Goal: Information Seeking & Learning: Find specific fact

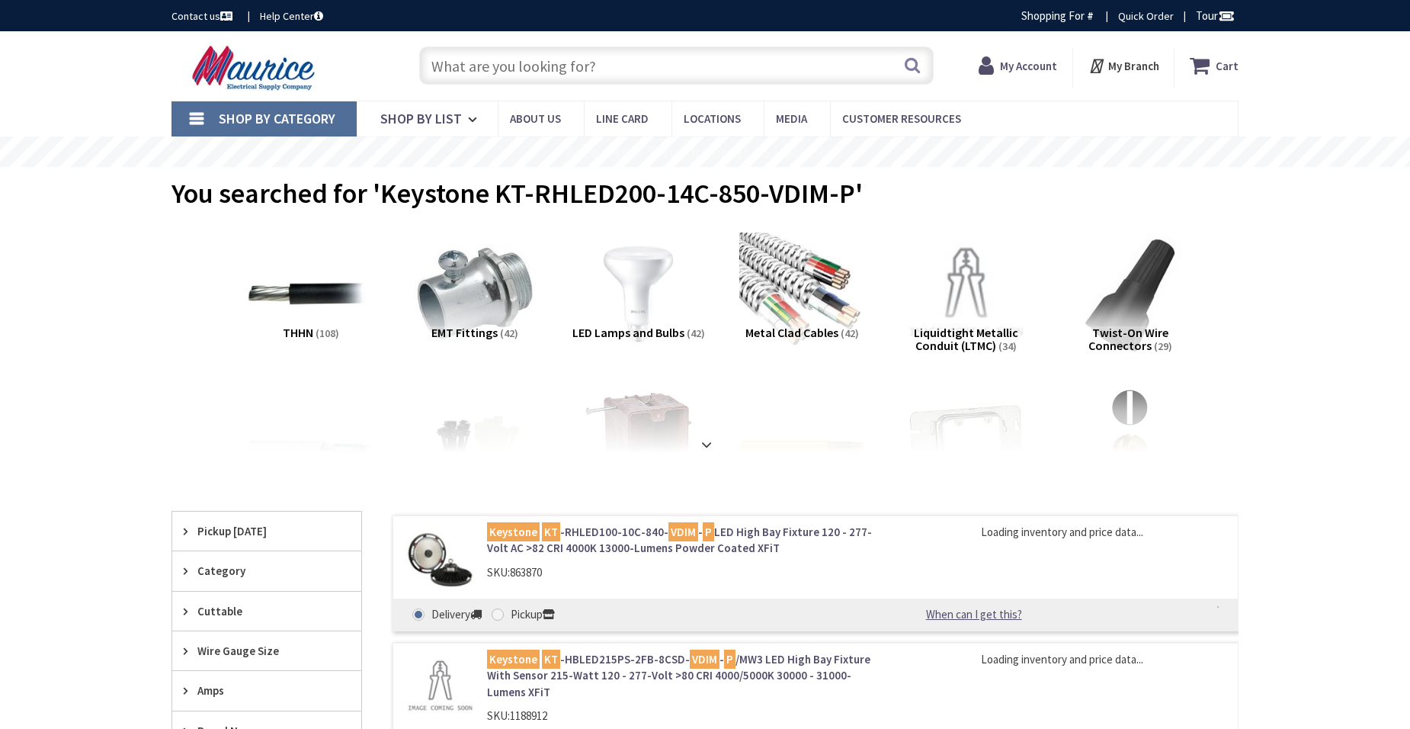
click at [556, 53] on input "text" at bounding box center [676, 65] width 514 height 38
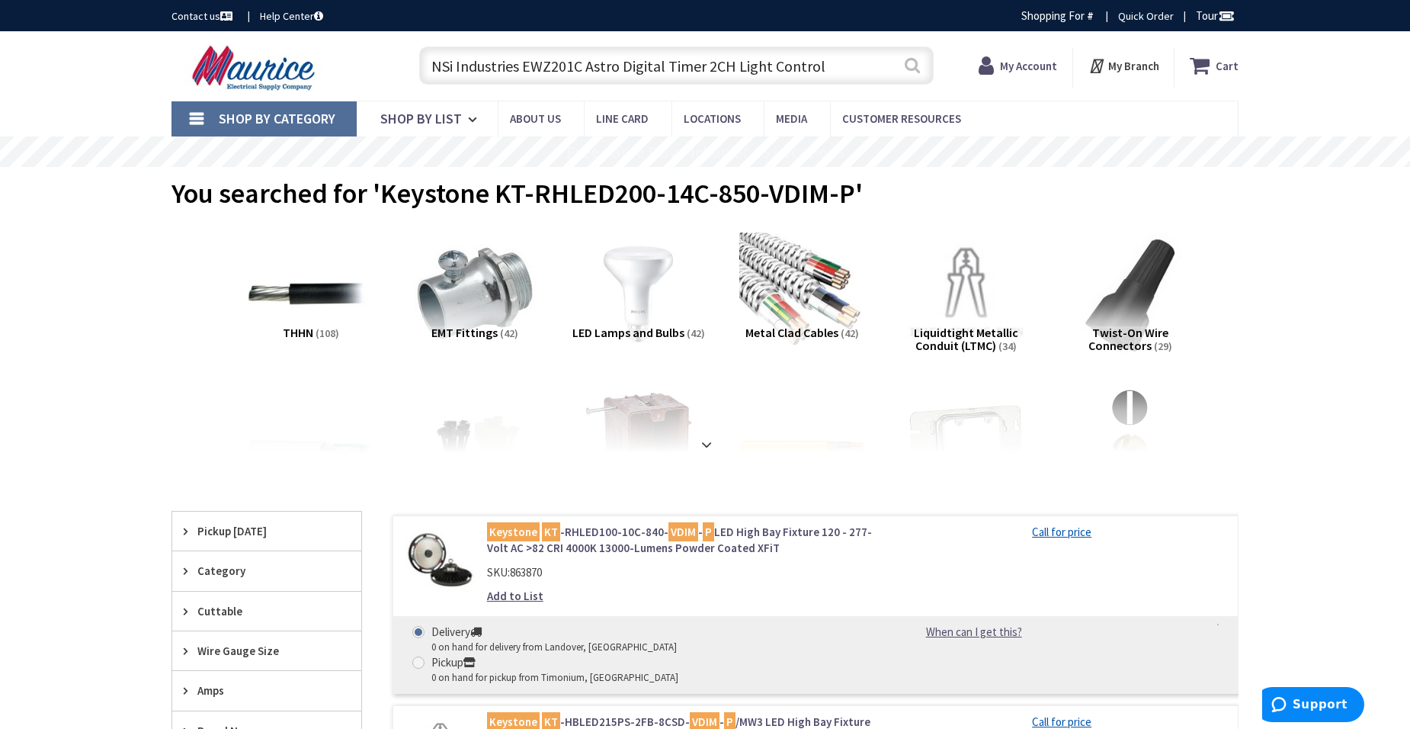
type input "NSi Industries EWZ201C Astro Digital Timer 2CH Light Control"
click at [917, 59] on button "Search" at bounding box center [912, 65] width 20 height 34
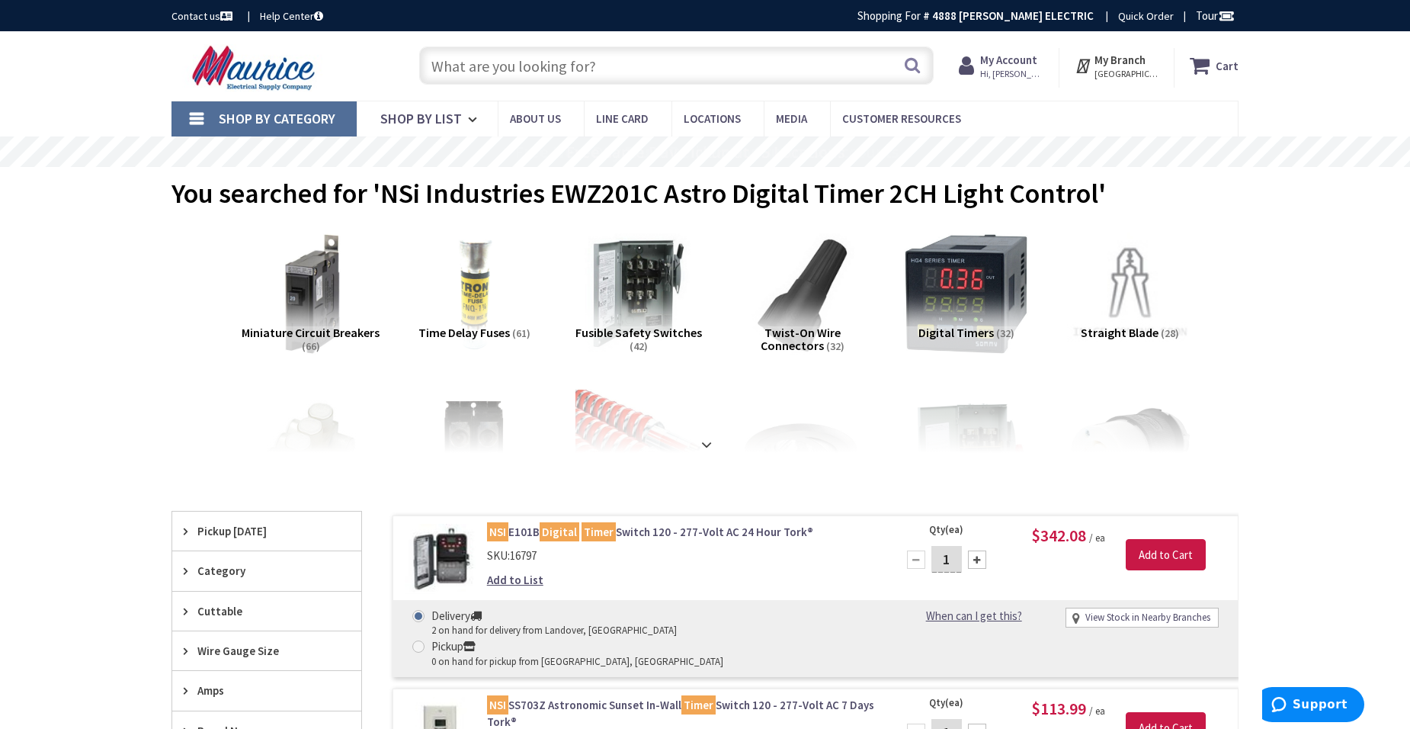
click at [476, 63] on input "text" at bounding box center [676, 65] width 514 height 38
paste input "Job #3777"
type input "Job #3777"
drag, startPoint x: 503, startPoint y: 61, endPoint x: 418, endPoint y: 65, distance: 85.4
click at [419, 65] on input "Job #3777" at bounding box center [676, 65] width 514 height 38
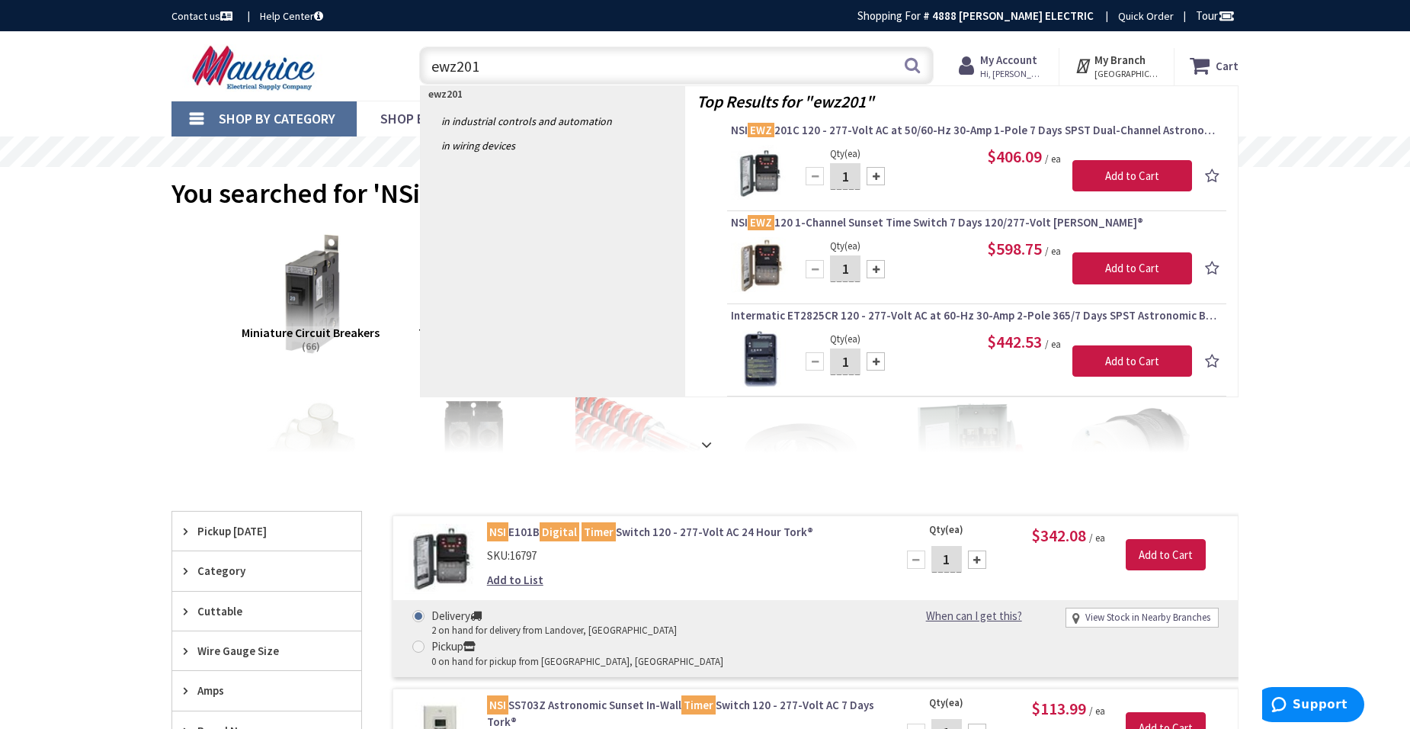
type input "ewz201c"
